Goal: Task Accomplishment & Management: Manage account settings

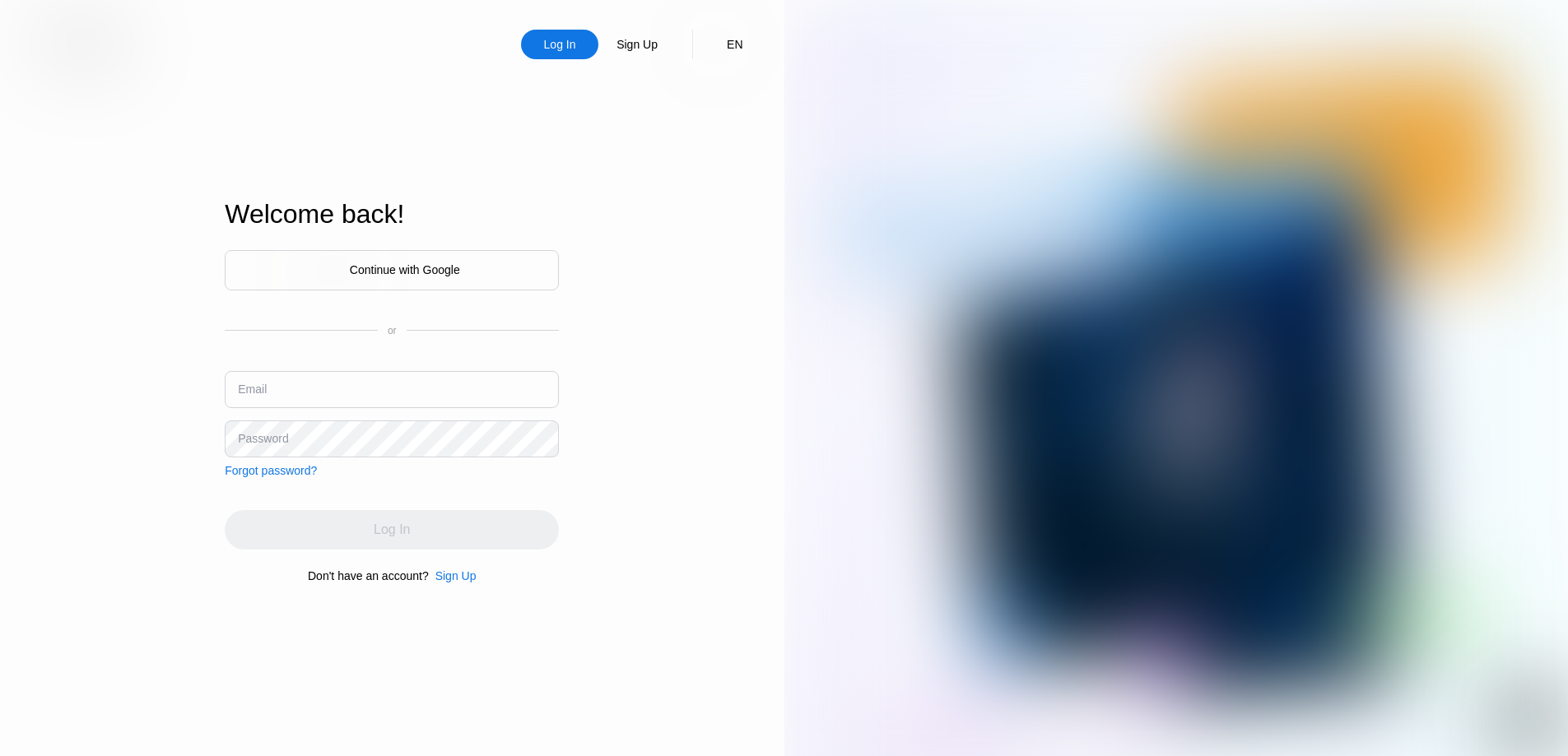
type input "[EMAIL_ADDRESS][DOMAIN_NAME]"
click at [570, 46] on div "Log In" at bounding box center [560, 44] width 35 height 16
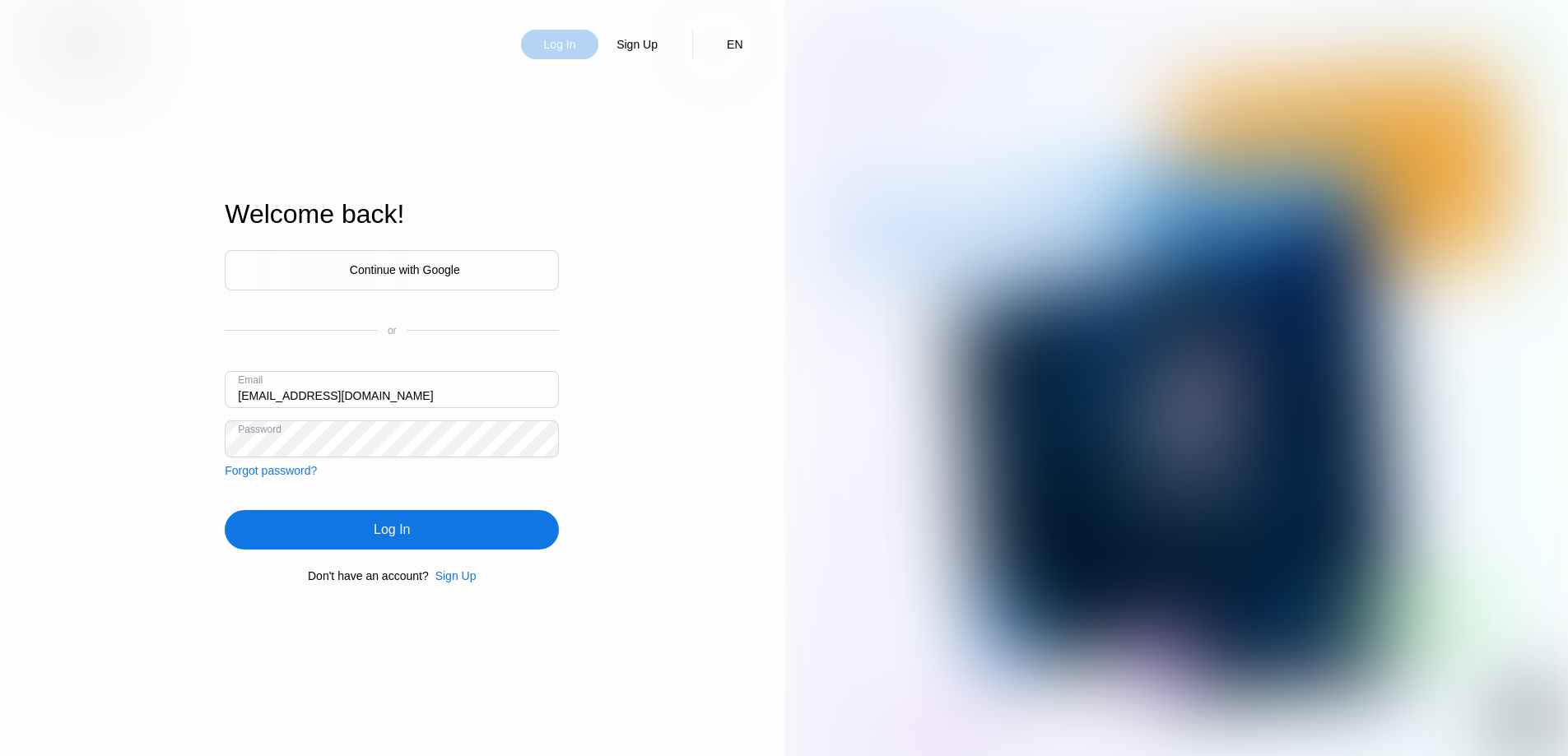
click at [563, 53] on div "Log In" at bounding box center [560, 44] width 35 height 16
click at [448, 526] on div "Log In" at bounding box center [392, 530] width 334 height 40
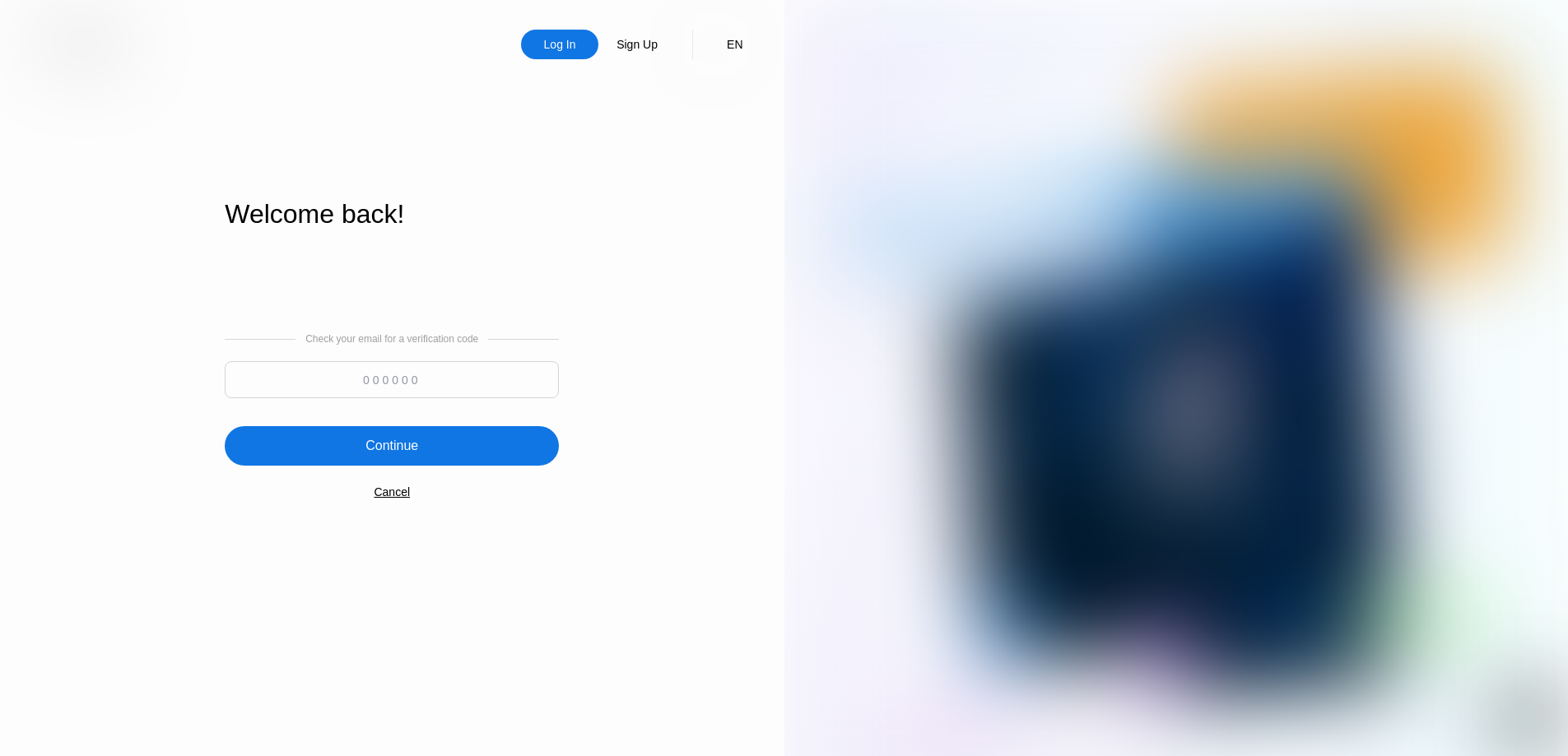
click at [333, 361] on div "Check your email for a verification code" at bounding box center [392, 369] width 334 height 73
click at [340, 390] on input at bounding box center [392, 379] width 334 height 37
paste input "273400"
type input "273400"
click at [405, 437] on div "Continue" at bounding box center [392, 446] width 334 height 40
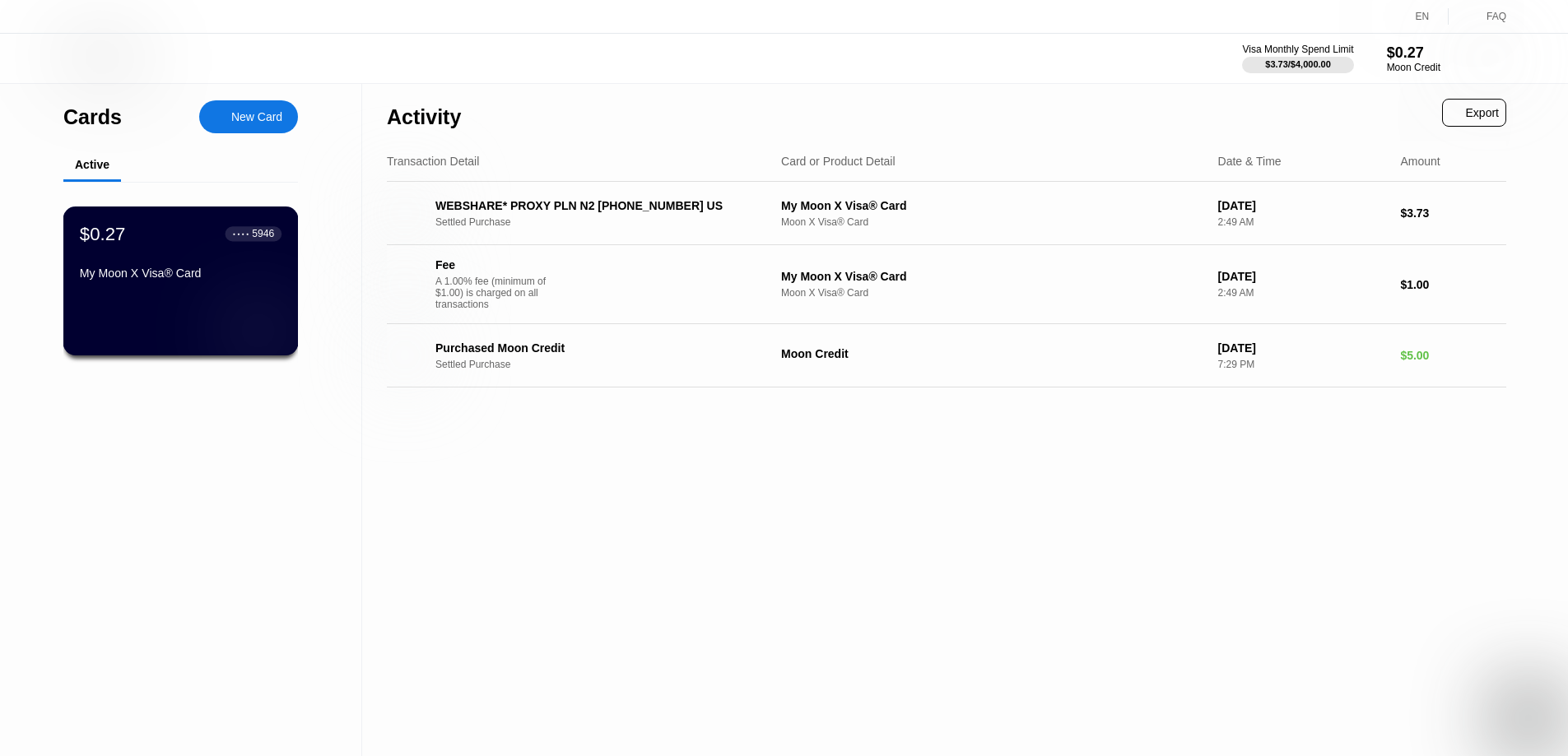
click at [233, 335] on rect at bounding box center [256, 329] width 51 height 16
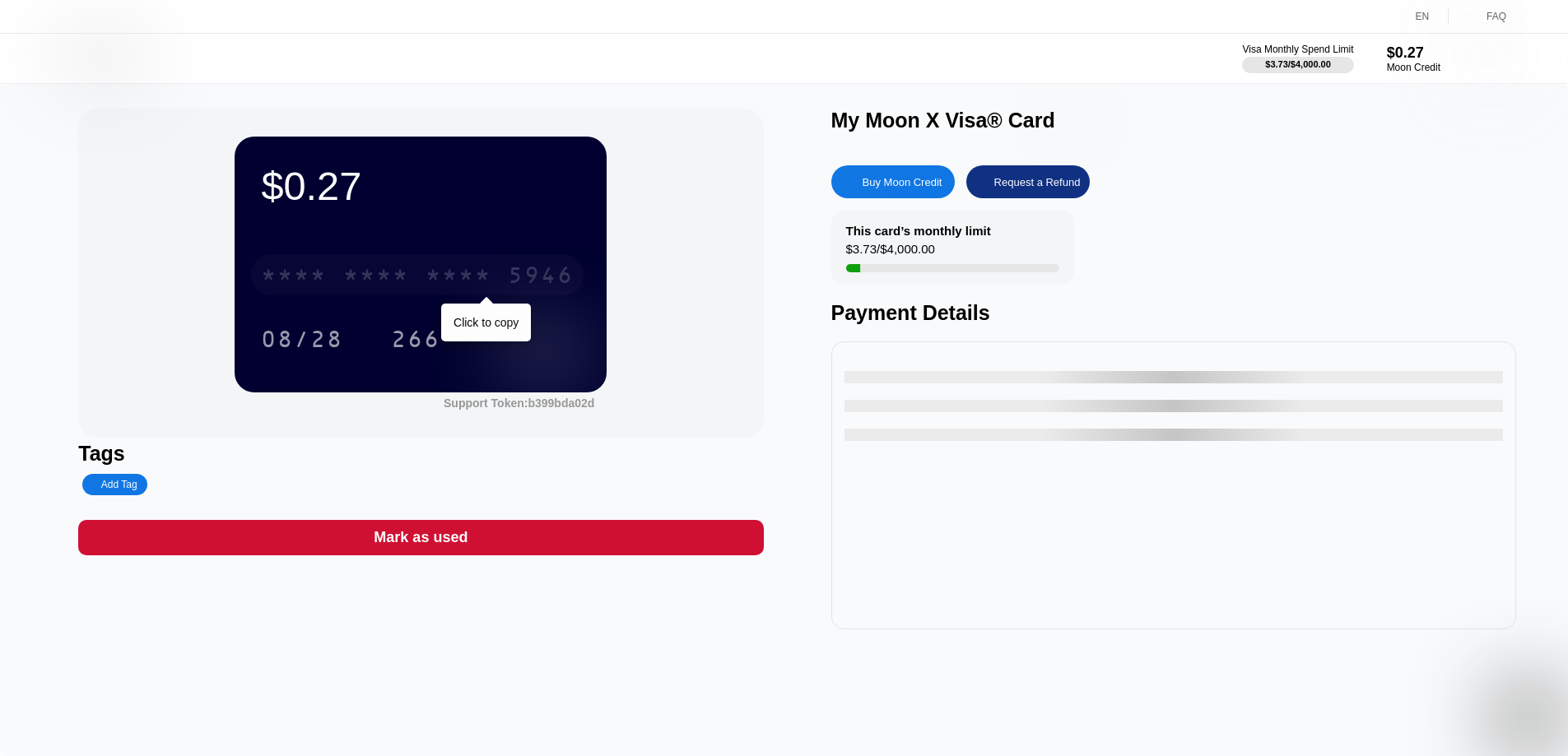
click at [432, 280] on div "* * * *" at bounding box center [457, 277] width 65 height 27
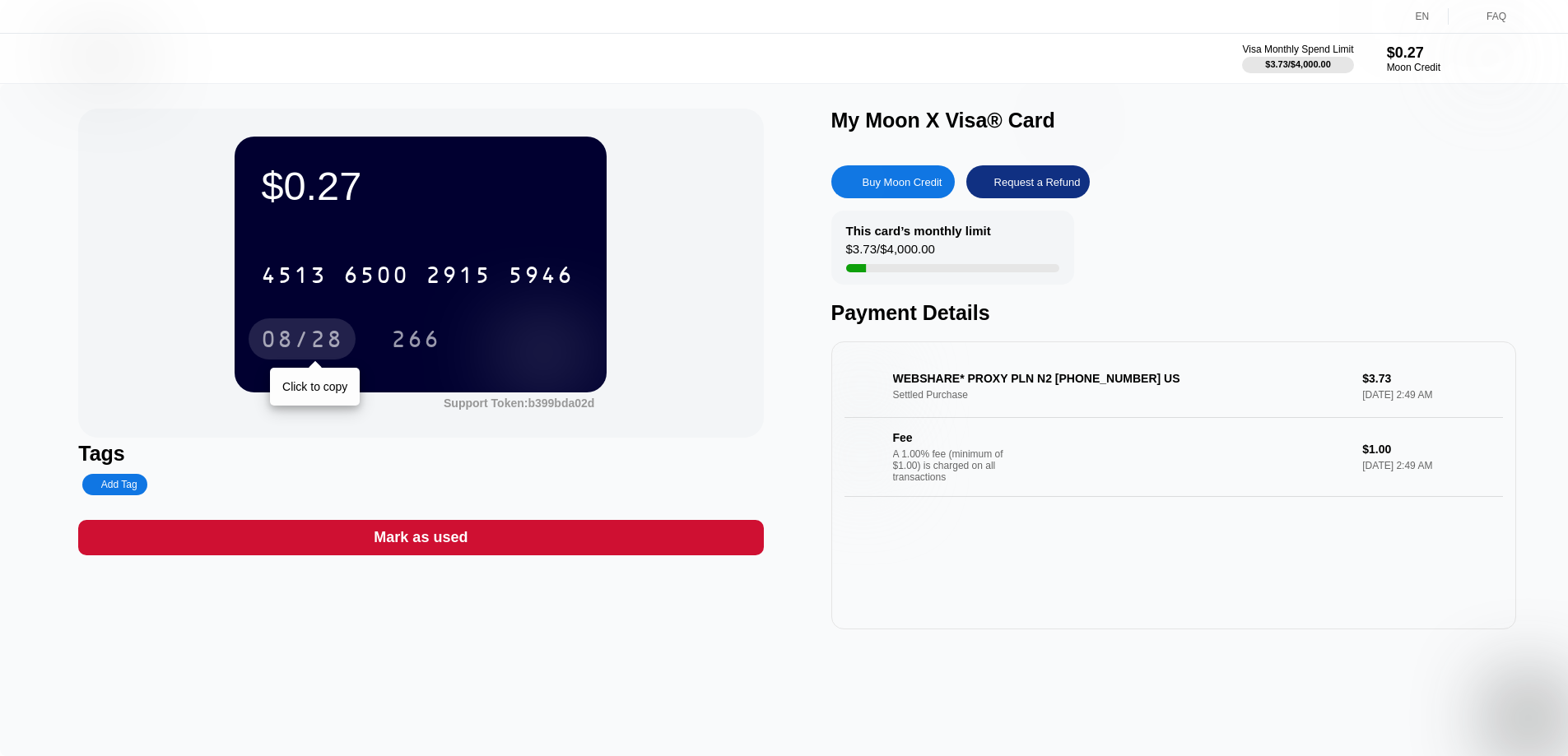
click at [308, 342] on div "08/28" at bounding box center [302, 341] width 83 height 27
